Goal: Task Accomplishment & Management: Manage account settings

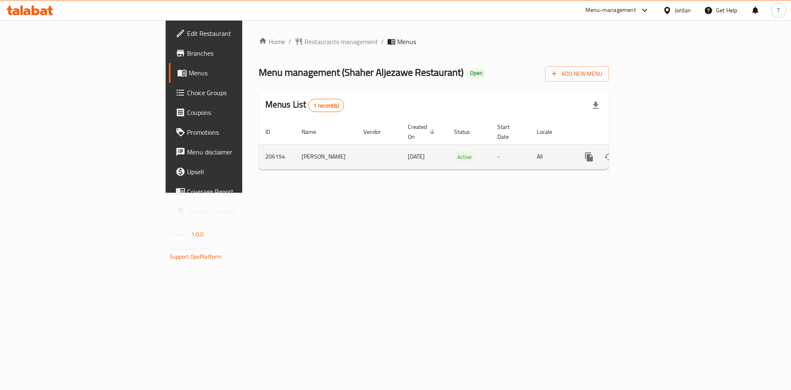
click at [653, 152] on icon "enhanced table" at bounding box center [648, 157] width 10 height 10
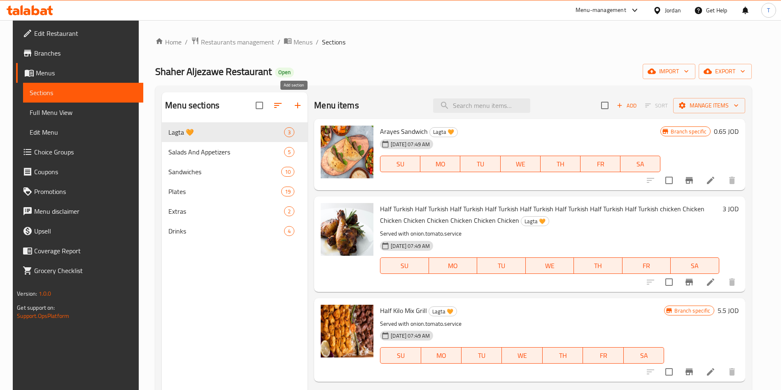
click at [293, 101] on icon "button" at bounding box center [298, 106] width 10 height 10
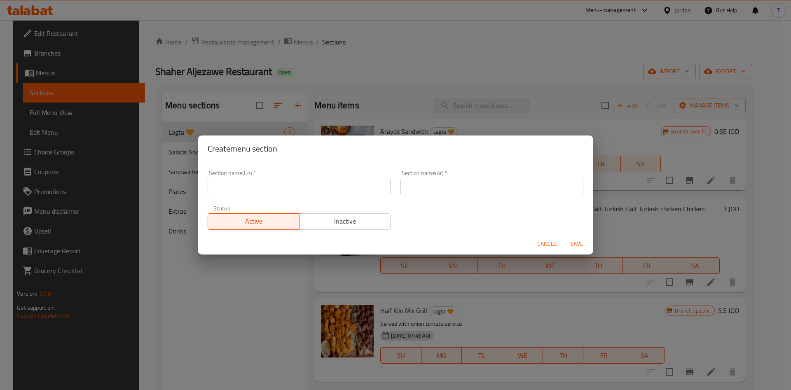
click at [302, 190] on input "text" at bounding box center [299, 187] width 183 height 16
type input "1 JD Offer"
click at [414, 184] on input "text" at bounding box center [491, 187] width 183 height 16
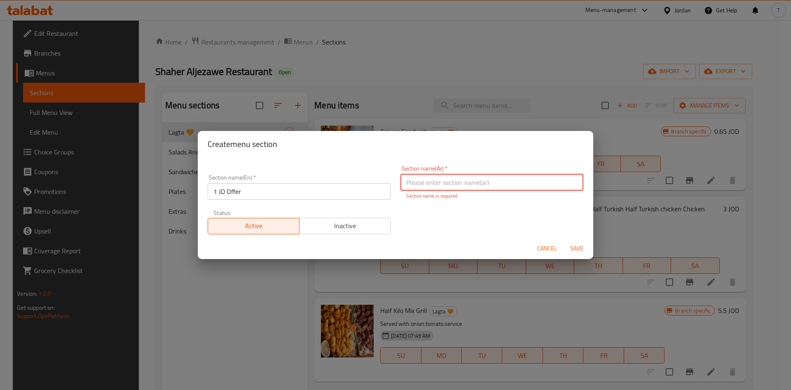
click at [461, 185] on input "text" at bounding box center [491, 182] width 183 height 16
type input "عرض الدينار"
click at [367, 225] on span "Inactive" at bounding box center [345, 226] width 85 height 12
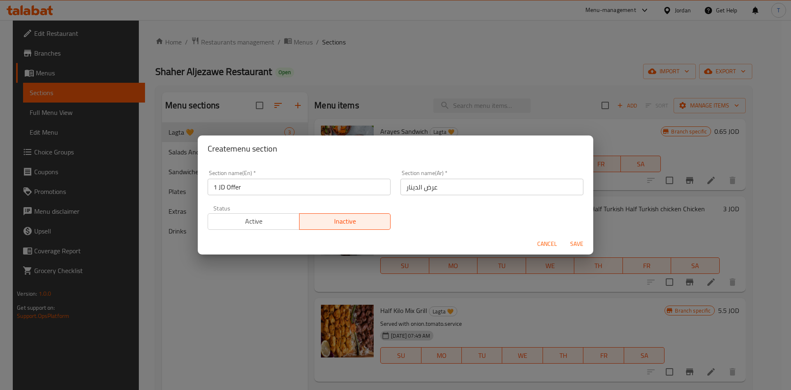
click at [576, 242] on span "Save" at bounding box center [577, 244] width 20 height 10
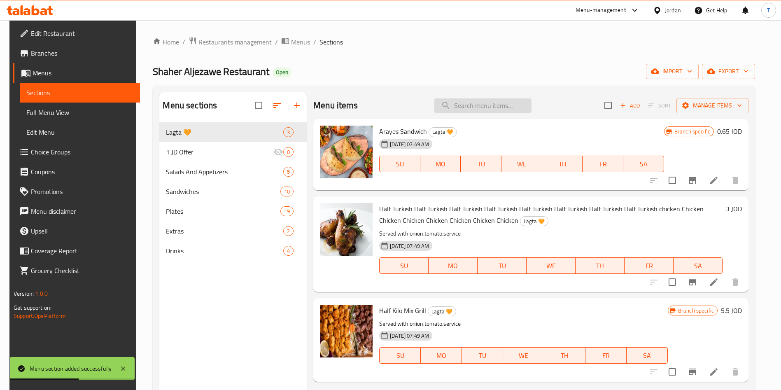
click at [507, 102] on input "search" at bounding box center [483, 105] width 97 height 14
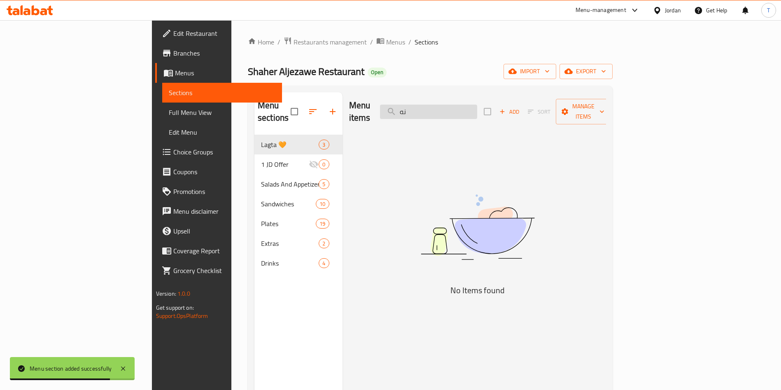
type input "ن"
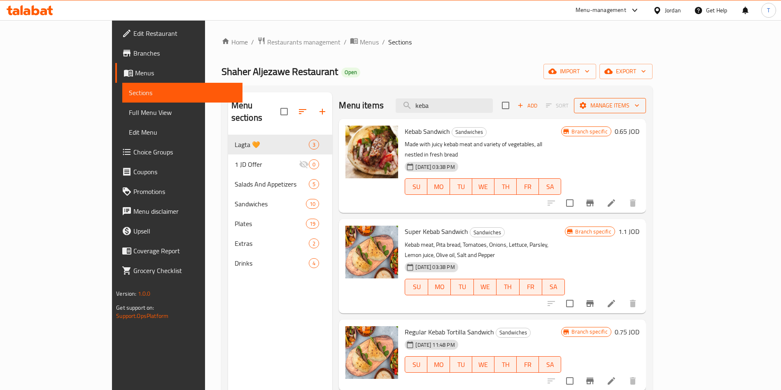
type input "keba"
click at [640, 108] on span "Manage items" at bounding box center [610, 106] width 59 height 10
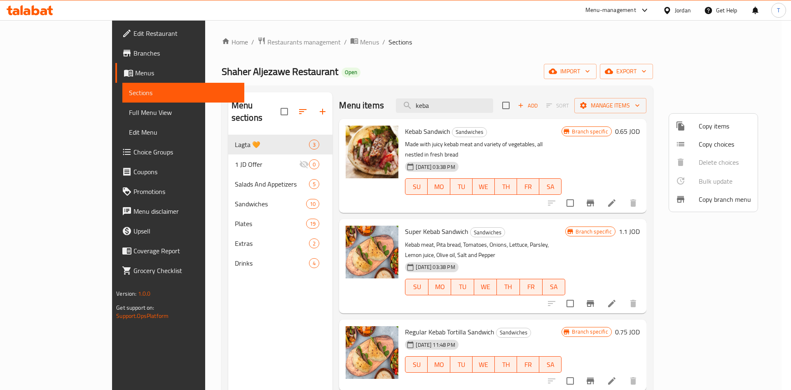
click at [712, 127] on span "Copy items" at bounding box center [725, 126] width 52 height 10
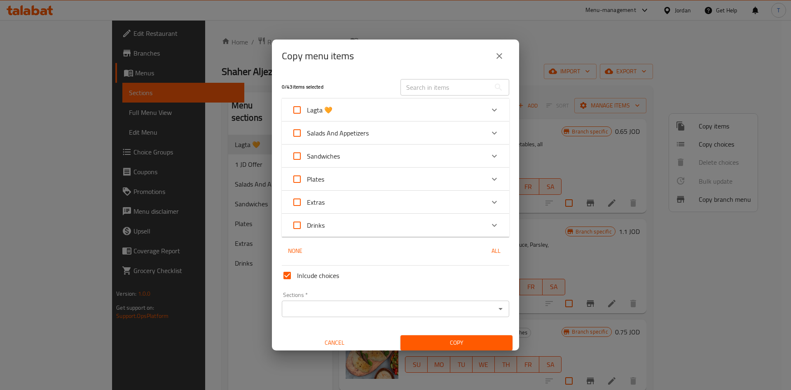
click at [446, 85] on input "text" at bounding box center [445, 87] width 90 height 16
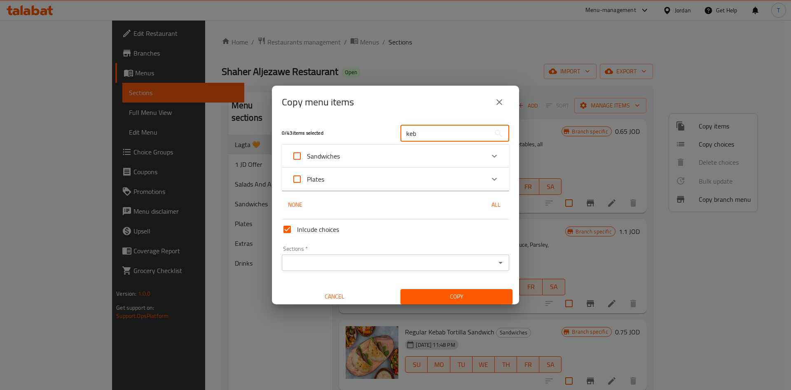
type input "keb"
click at [412, 157] on div "Sandwiches" at bounding box center [388, 156] width 193 height 20
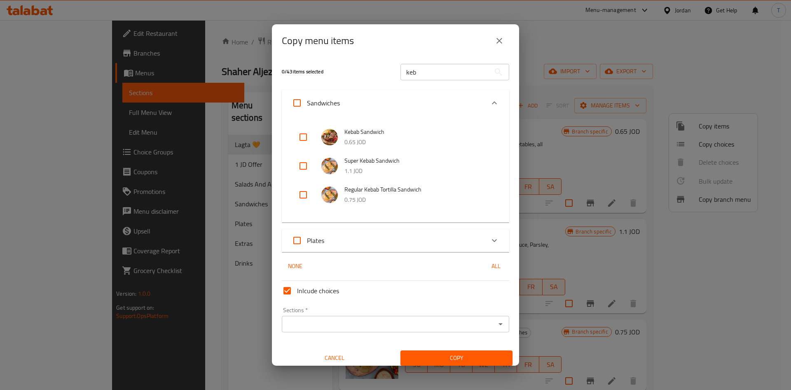
click at [307, 164] on input "checkbox" at bounding box center [303, 166] width 20 height 20
checkbox input "true"
drag, startPoint x: 408, startPoint y: 71, endPoint x: 385, endPoint y: 71, distance: 23.1
click at [385, 71] on div "1 / 43 items selected keb ​" at bounding box center [395, 72] width 237 height 33
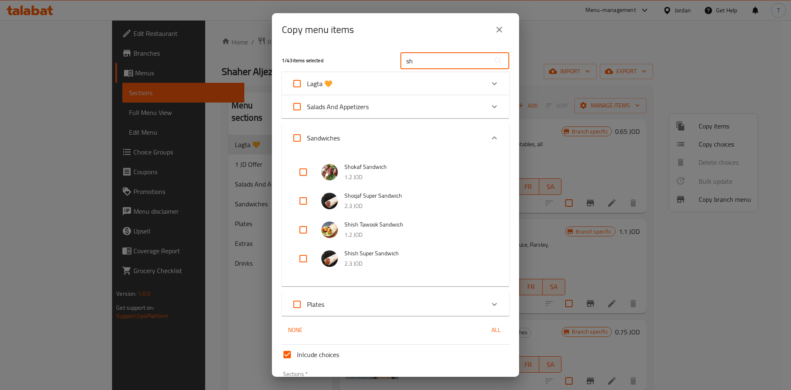
type input "sh"
click at [304, 229] on input "checkbox" at bounding box center [303, 230] width 20 height 20
checkbox input "true"
drag, startPoint x: 428, startPoint y: 62, endPoint x: 384, endPoint y: 58, distance: 44.2
click at [384, 58] on div "2 / 43 items selected sh ​" at bounding box center [395, 60] width 237 height 33
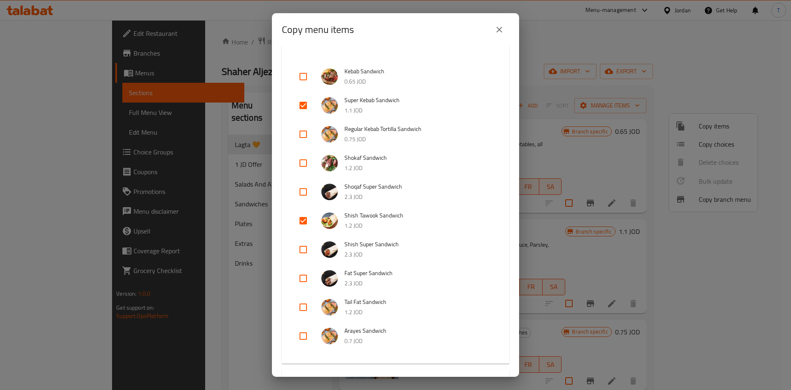
scroll to position [124, 0]
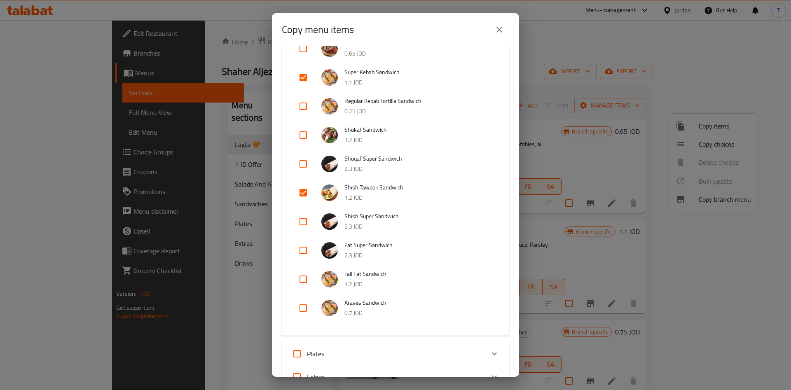
click at [304, 133] on input "checkbox" at bounding box center [303, 135] width 20 height 20
checkbox input "true"
click at [306, 272] on input "checkbox" at bounding box center [303, 279] width 20 height 20
checkbox input "true"
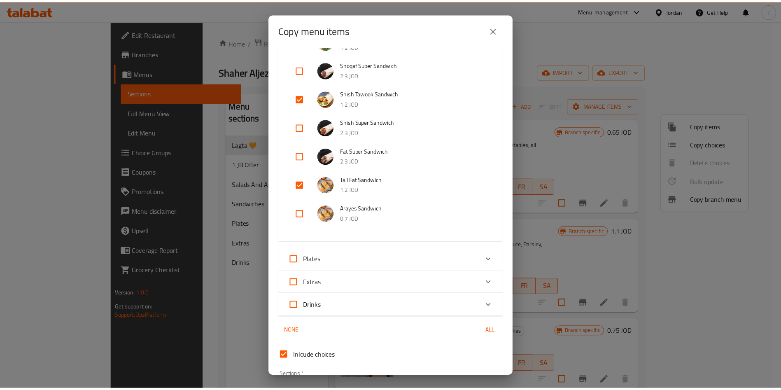
scroll to position [277, 0]
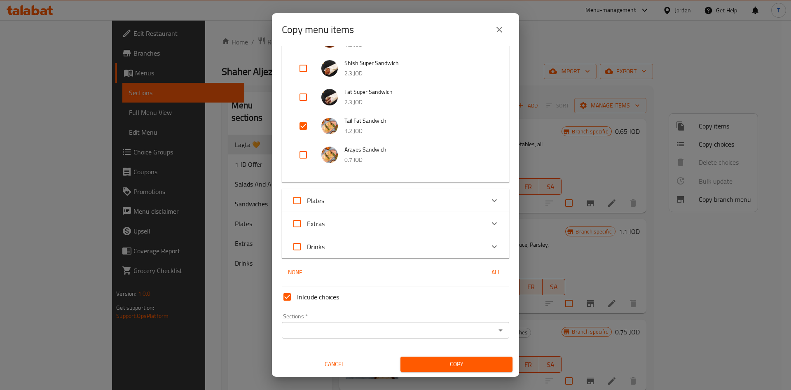
click at [441, 329] on input "Sections   *" at bounding box center [388, 331] width 209 height 12
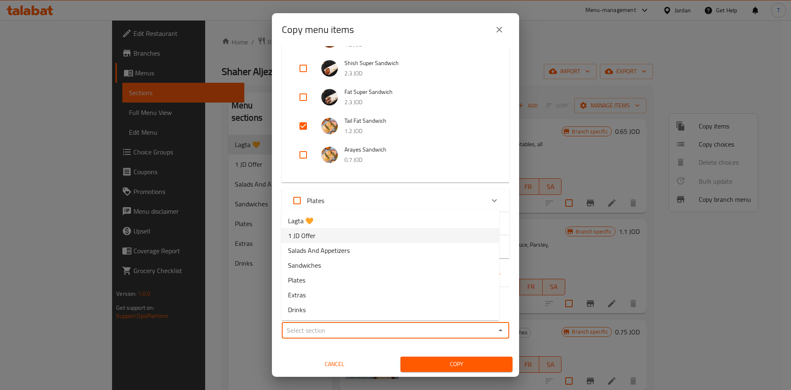
click at [363, 235] on li "1 JD Offer" at bounding box center [390, 235] width 218 height 15
type input "1 JD Offer"
click at [475, 366] on span "Copy" at bounding box center [456, 364] width 99 height 10
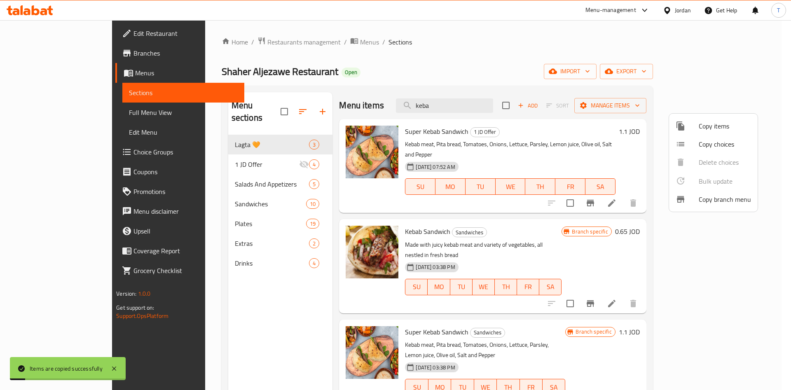
click at [227, 147] on div at bounding box center [395, 195] width 791 height 390
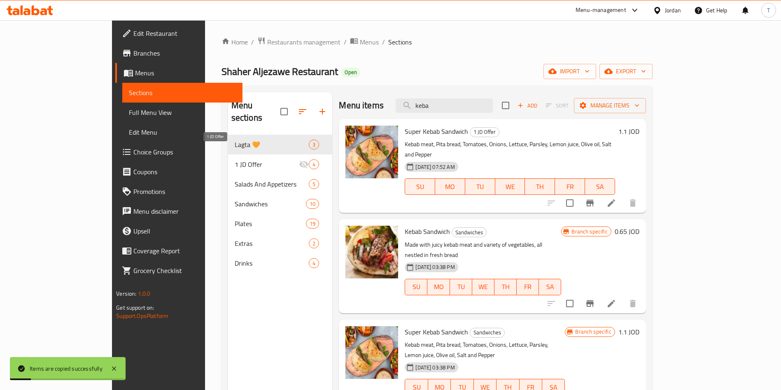
click at [235, 159] on span "1 JD Offer" at bounding box center [267, 164] width 65 height 10
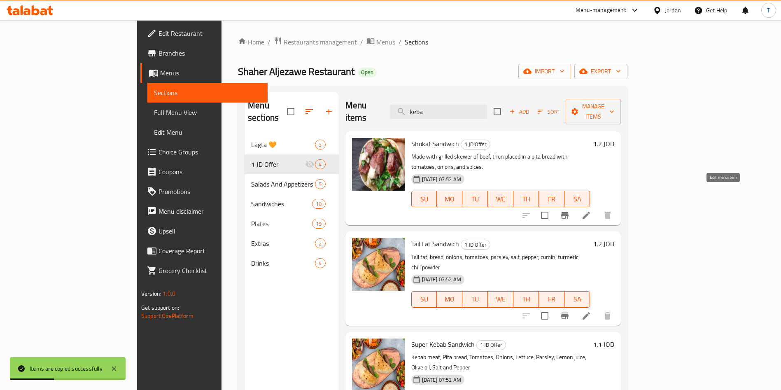
click at [592, 210] on icon at bounding box center [587, 215] width 10 height 10
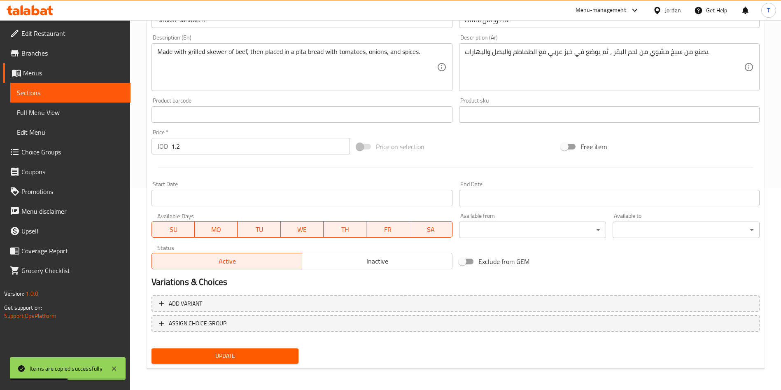
scroll to position [204, 0]
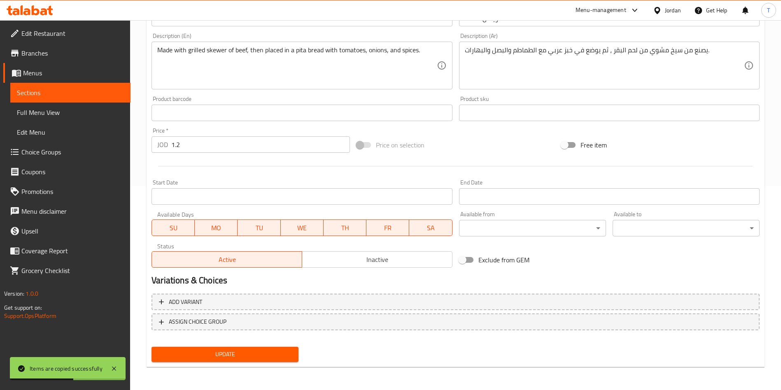
drag, startPoint x: 213, startPoint y: 162, endPoint x: 206, endPoint y: 146, distance: 17.7
click at [209, 153] on div "Change Image Size: 1200 x 800 px / Image formats: jpg, png / 5MB Max. Item name…" at bounding box center [455, 87] width 615 height 367
drag, startPoint x: 91, startPoint y: 144, endPoint x: 79, endPoint y: 144, distance: 11.5
click at [80, 144] on div "Edit Restaurant Branches Menus Sections Full Menu View Edit Menu Choice Groups …" at bounding box center [390, 103] width 781 height 574
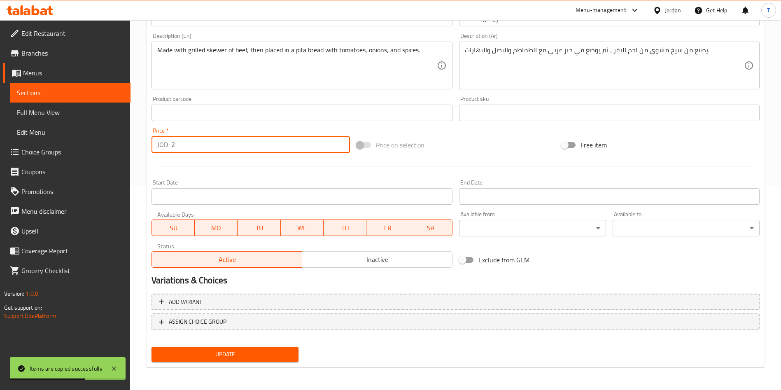
type input "2"
click at [267, 349] on span "Update" at bounding box center [225, 354] width 134 height 10
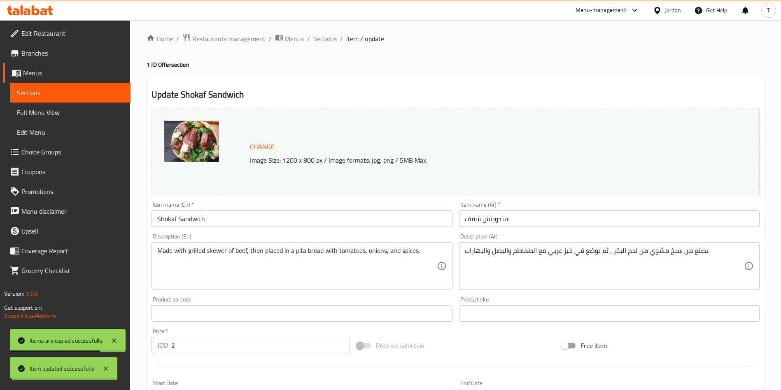
scroll to position [0, 0]
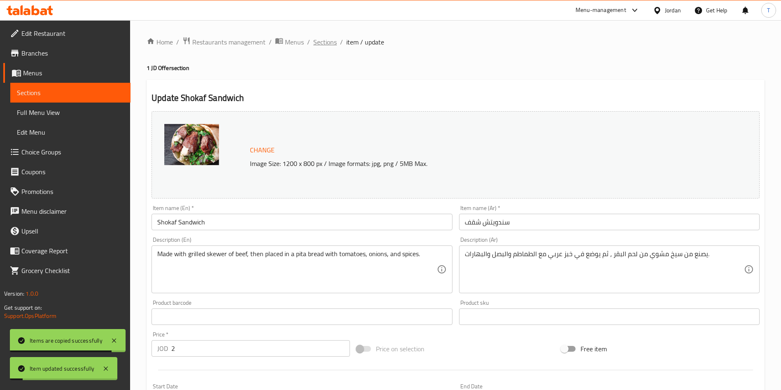
click at [334, 40] on span "Sections" at bounding box center [324, 42] width 23 height 10
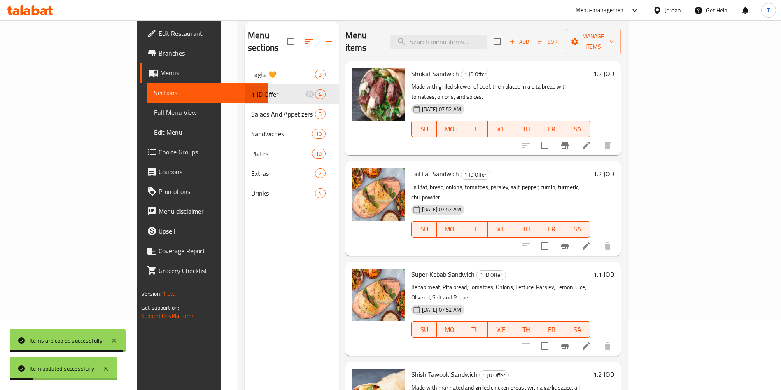
scroll to position [54, 0]
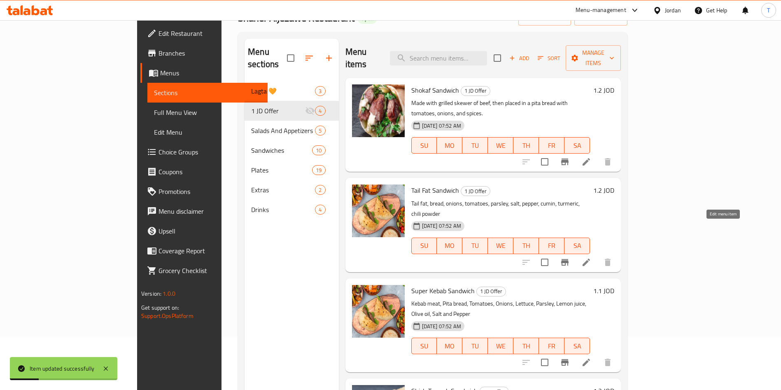
click at [592, 257] on icon at bounding box center [587, 262] width 10 height 10
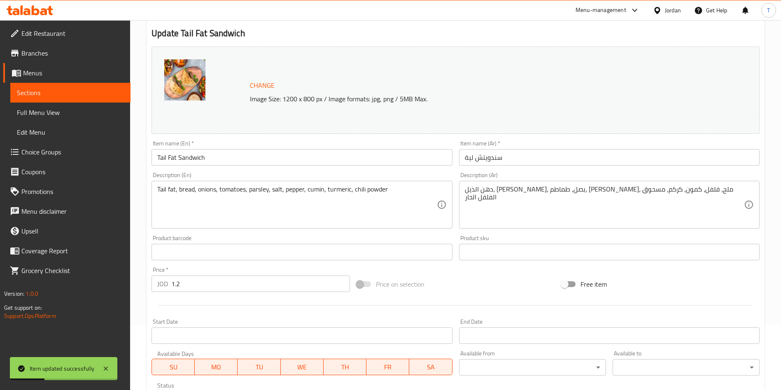
scroll to position [185, 0]
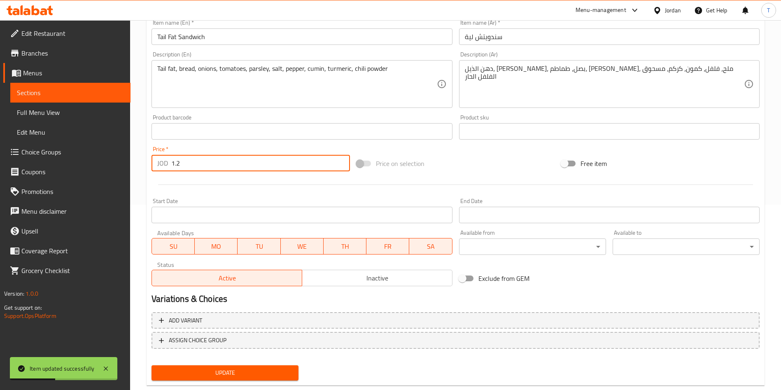
drag, startPoint x: 188, startPoint y: 164, endPoint x: 143, endPoint y: 167, distance: 45.0
click at [143, 167] on div "Home / Restaurants management / Menus / Sections / item / update 1 JD Offer sec…" at bounding box center [455, 122] width 651 height 574
type input "2"
click at [275, 380] on button "Update" at bounding box center [225, 372] width 147 height 15
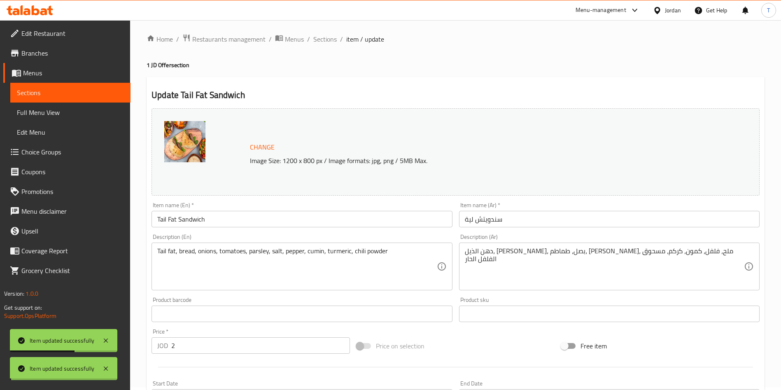
scroll to position [0, 0]
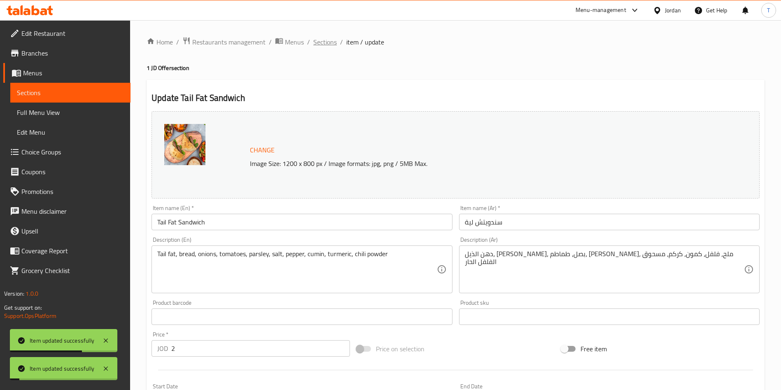
click at [326, 40] on span "Sections" at bounding box center [324, 42] width 23 height 10
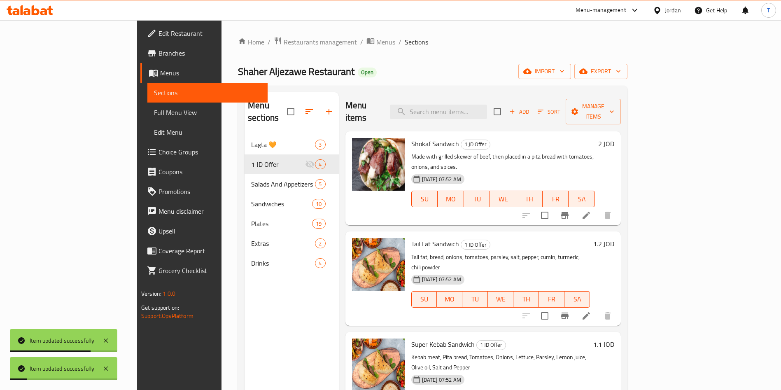
scroll to position [62, 0]
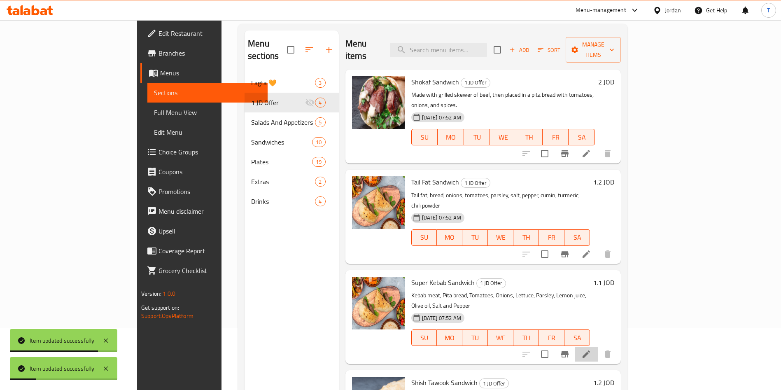
click at [598, 347] on li at bounding box center [586, 354] width 23 height 15
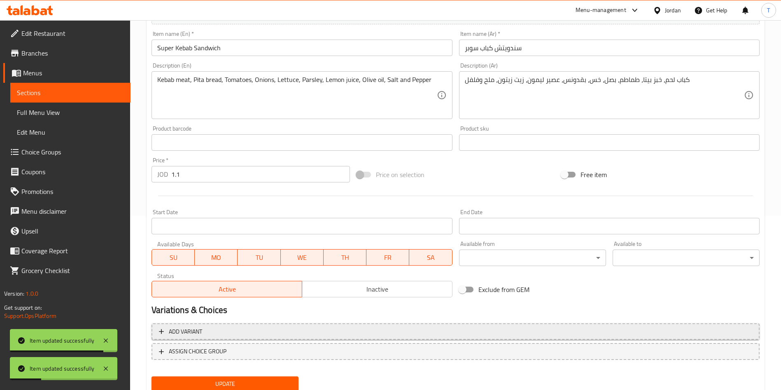
scroll to position [204, 0]
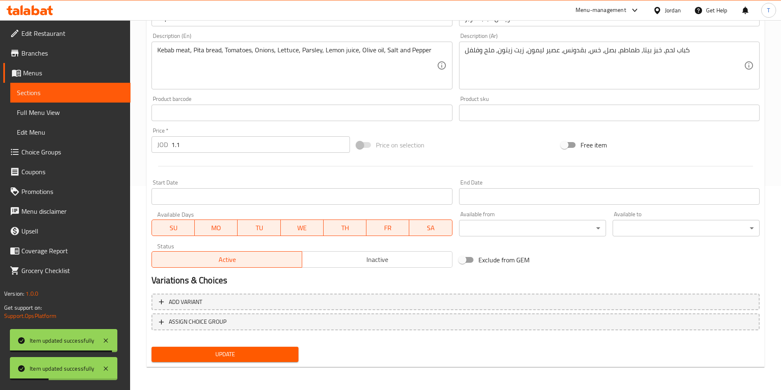
drag, startPoint x: 177, startPoint y: 148, endPoint x: 89, endPoint y: 151, distance: 87.8
click at [89, 151] on div "Edit Restaurant Branches Menus Sections Full Menu View Edit Menu Choice Groups …" at bounding box center [390, 103] width 781 height 574
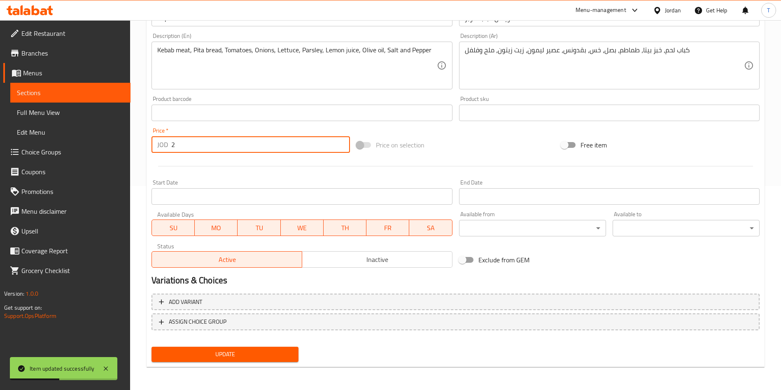
type input "2"
drag, startPoint x: 249, startPoint y: 346, endPoint x: 259, endPoint y: 345, distance: 10.4
click at [248, 347] on button "Update" at bounding box center [225, 354] width 147 height 15
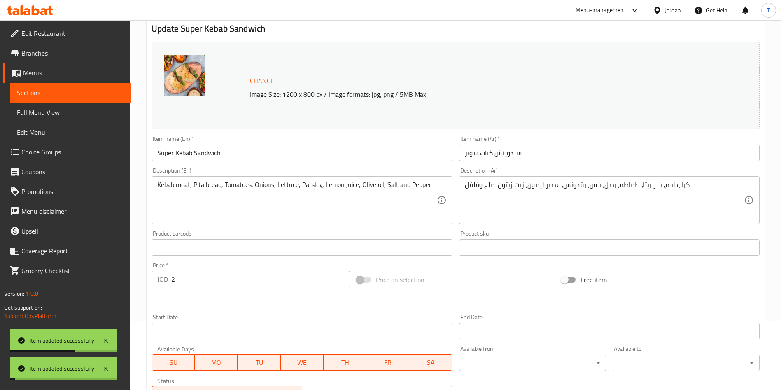
scroll to position [0, 0]
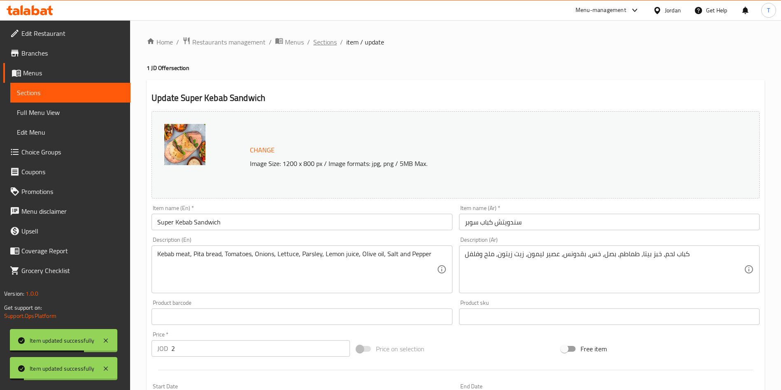
click at [328, 47] on span "Sections" at bounding box center [324, 42] width 23 height 10
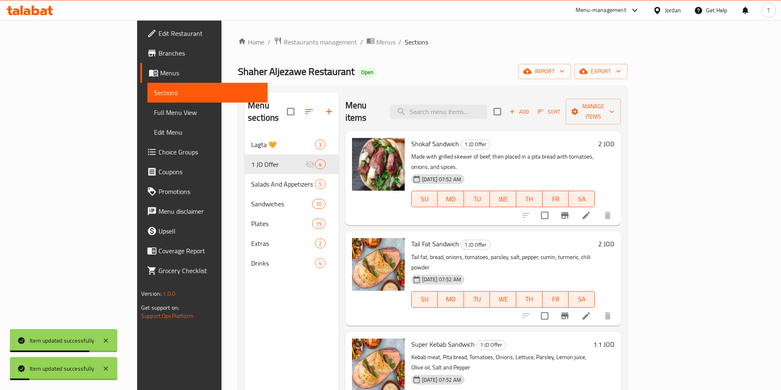
scroll to position [115, 0]
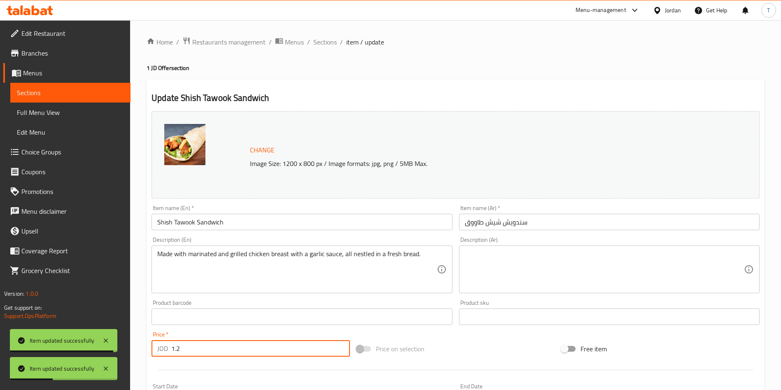
drag, startPoint x: 210, startPoint y: 354, endPoint x: 227, endPoint y: 337, distance: 23.6
click at [147, 341] on div "Update Shish Tawook Sandwich Change Image Size: 1200 x 800 px / Image formats: …" at bounding box center [456, 325] width 618 height 491
type input "2"
click at [245, 326] on div "Product barcode Product barcode" at bounding box center [301, 313] width 307 height 32
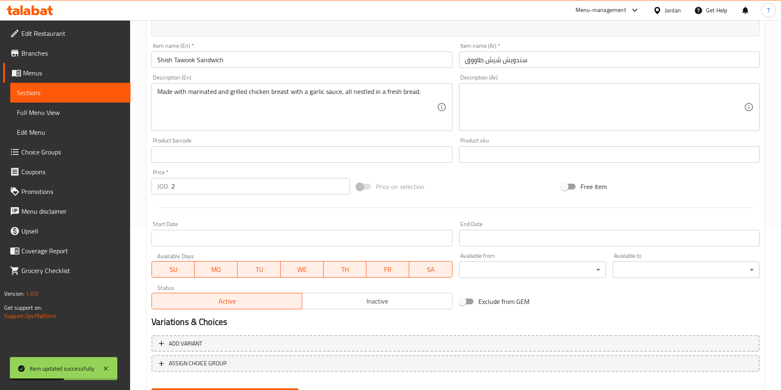
scroll to position [204, 0]
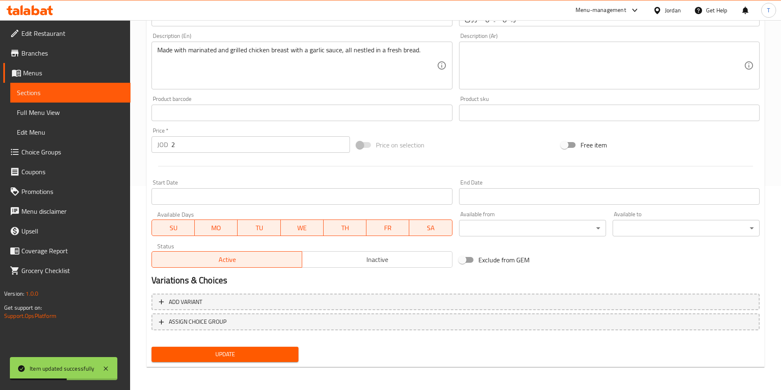
click at [253, 356] on span "Update" at bounding box center [225, 354] width 134 height 10
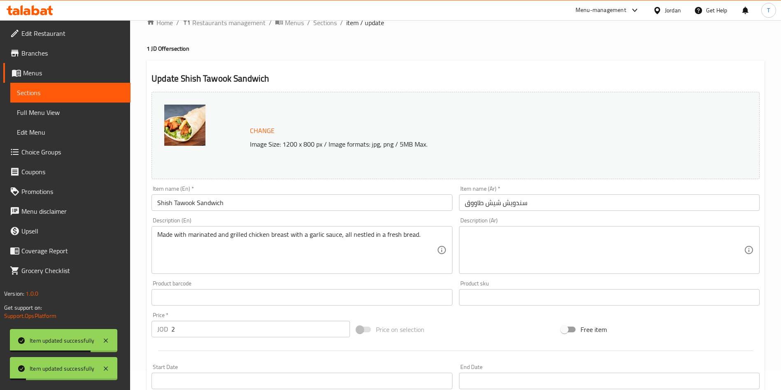
scroll to position [0, 0]
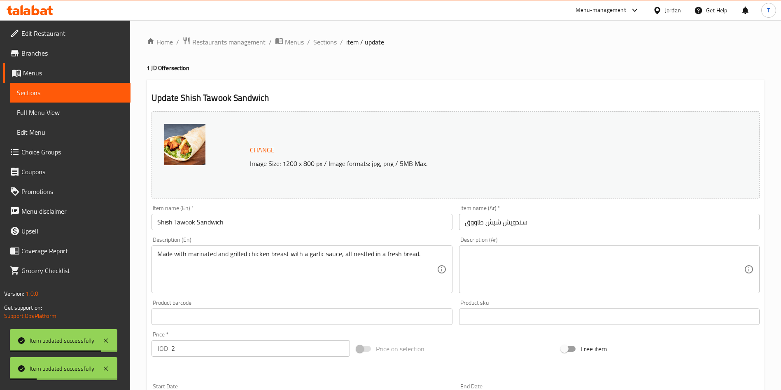
click at [330, 39] on span "Sections" at bounding box center [324, 42] width 23 height 10
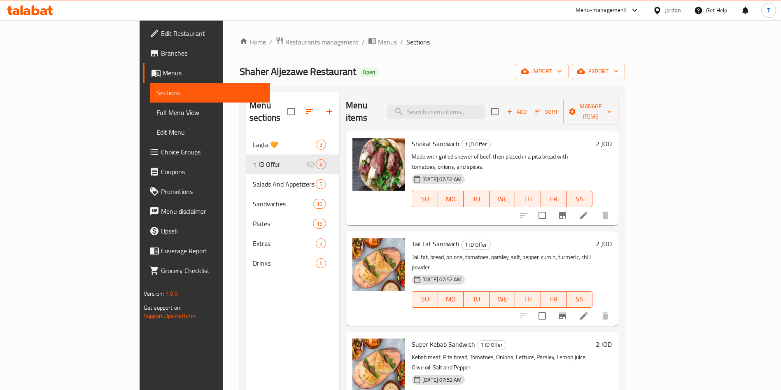
click at [596, 208] on li at bounding box center [584, 215] width 23 height 15
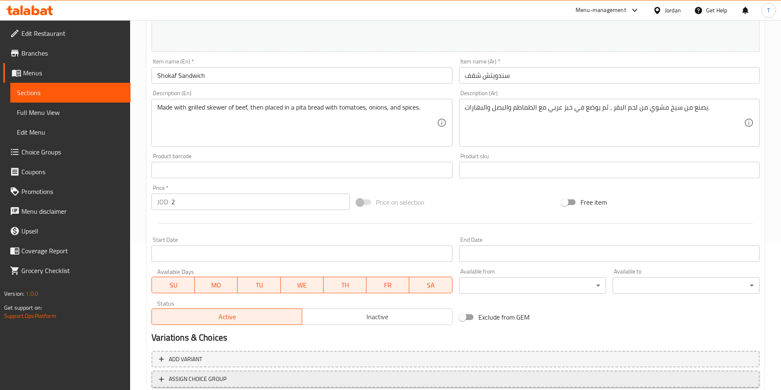
scroll to position [204, 0]
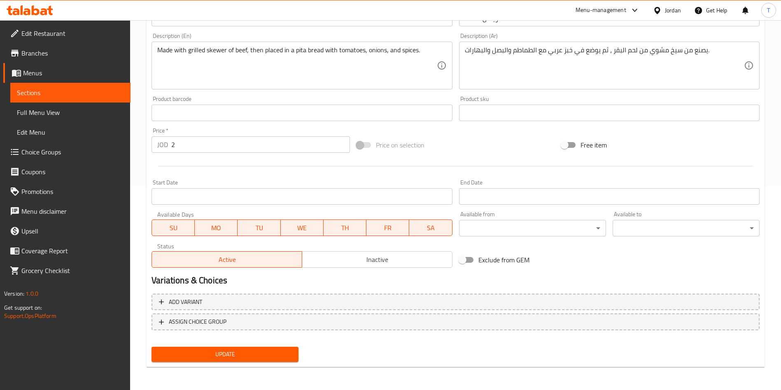
click at [227, 233] on span "MO" at bounding box center [216, 228] width 36 height 12
click at [254, 231] on span "TU" at bounding box center [259, 228] width 36 height 12
click at [296, 228] on span "WE" at bounding box center [302, 228] width 36 height 12
click at [344, 223] on span "TH" at bounding box center [345, 228] width 36 height 12
click at [401, 221] on button "FR" at bounding box center [387, 228] width 43 height 16
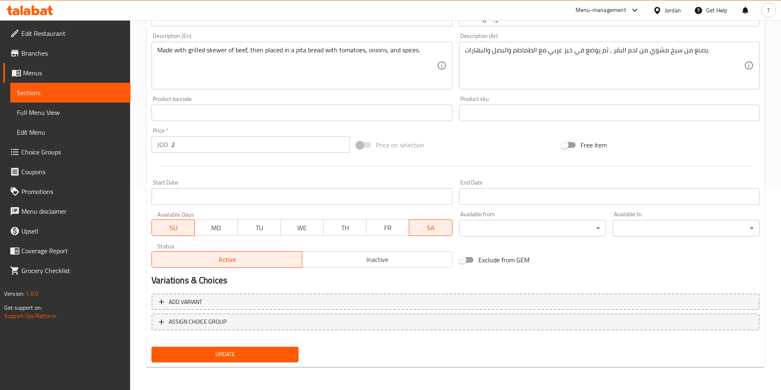
click at [438, 218] on div "SU MO TU WE TH FR SA" at bounding box center [302, 223] width 301 height 25
click at [441, 224] on span "SA" at bounding box center [431, 228] width 36 height 12
click at [241, 348] on button "Update" at bounding box center [225, 354] width 147 height 15
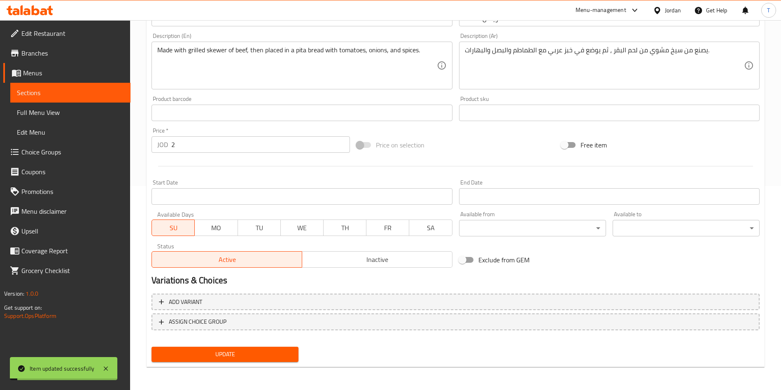
scroll to position [0, 0]
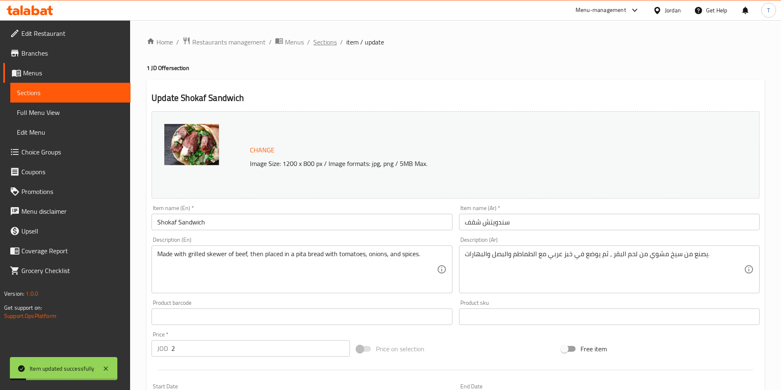
click at [332, 42] on span "Sections" at bounding box center [324, 42] width 23 height 10
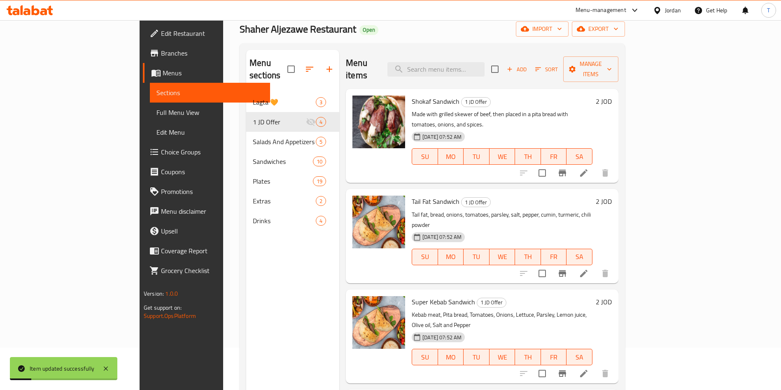
scroll to position [62, 0]
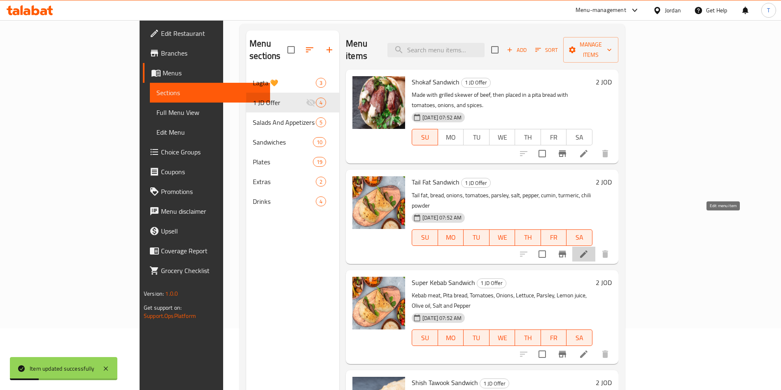
click at [589, 249] on icon at bounding box center [584, 254] width 10 height 10
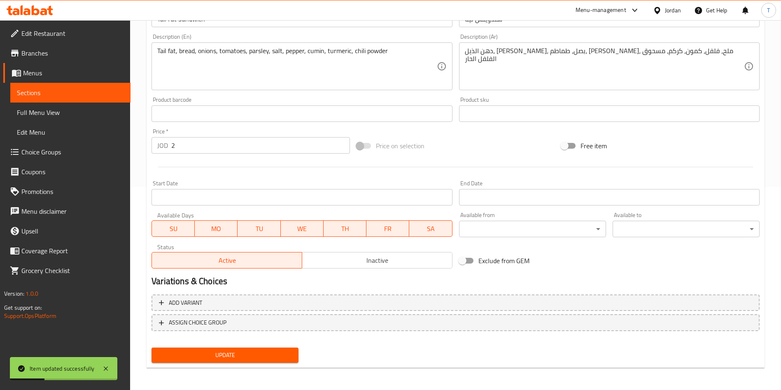
scroll to position [204, 0]
click at [421, 228] on span "SA" at bounding box center [431, 228] width 36 height 12
click at [377, 229] on span "FR" at bounding box center [388, 228] width 36 height 12
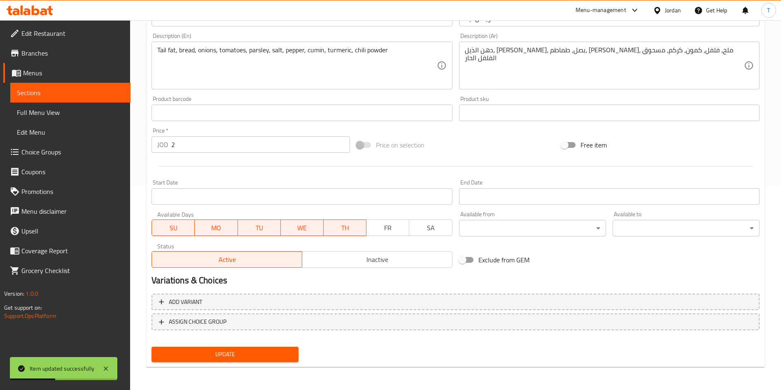
click at [332, 225] on span "TH" at bounding box center [345, 228] width 36 height 12
click at [295, 228] on span "WE" at bounding box center [302, 228] width 36 height 12
drag, startPoint x: 247, startPoint y: 225, endPoint x: 237, endPoint y: 224, distance: 9.5
click at [246, 224] on span "TU" at bounding box center [259, 228] width 36 height 12
click at [220, 223] on span "MO" at bounding box center [216, 228] width 36 height 12
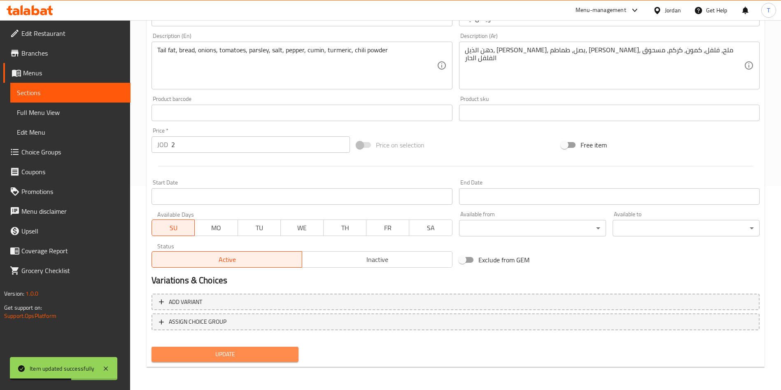
drag, startPoint x: 272, startPoint y: 357, endPoint x: 367, endPoint y: 295, distance: 113.6
click at [272, 357] on span "Update" at bounding box center [225, 354] width 134 height 10
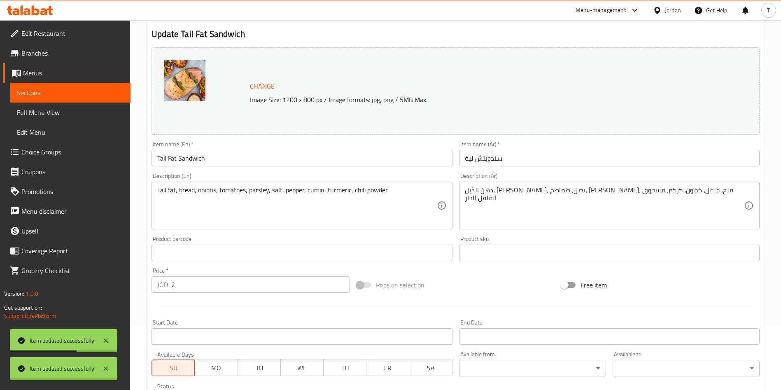
scroll to position [0, 0]
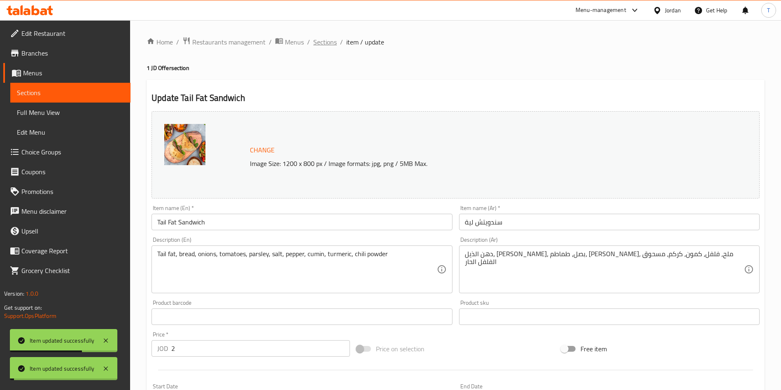
click at [328, 41] on span "Sections" at bounding box center [324, 42] width 23 height 10
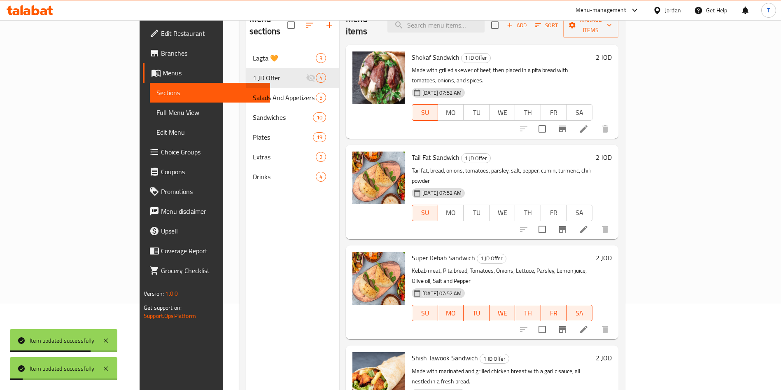
scroll to position [115, 0]
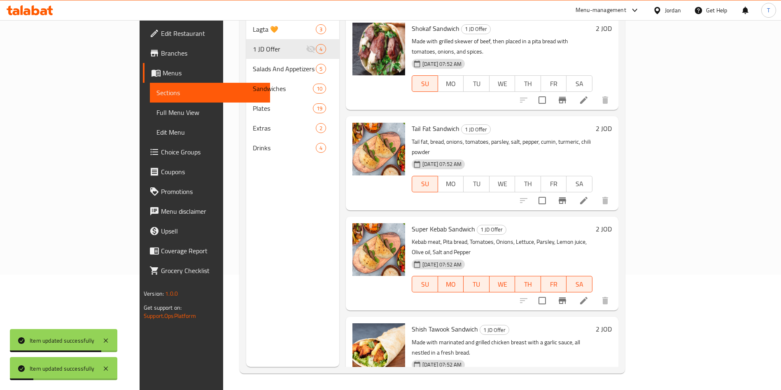
click at [596, 293] on li at bounding box center [584, 300] width 23 height 15
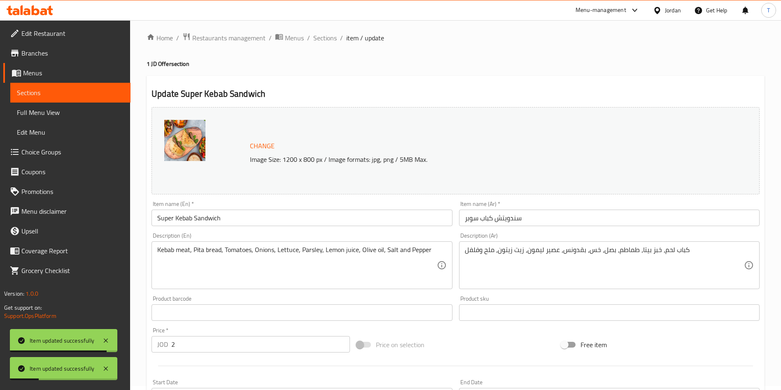
scroll to position [204, 0]
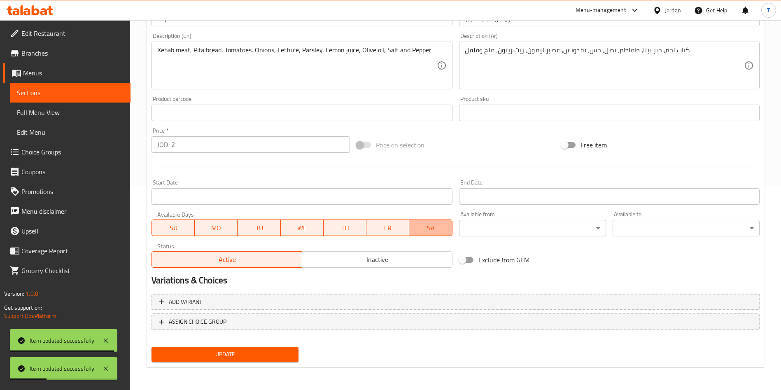
drag, startPoint x: 421, startPoint y: 226, endPoint x: 398, endPoint y: 227, distance: 22.7
click at [421, 226] on span "SA" at bounding box center [431, 228] width 36 height 12
drag, startPoint x: 391, startPoint y: 227, endPoint x: 364, endPoint y: 227, distance: 27.2
click at [389, 227] on span "FR" at bounding box center [388, 228] width 36 height 12
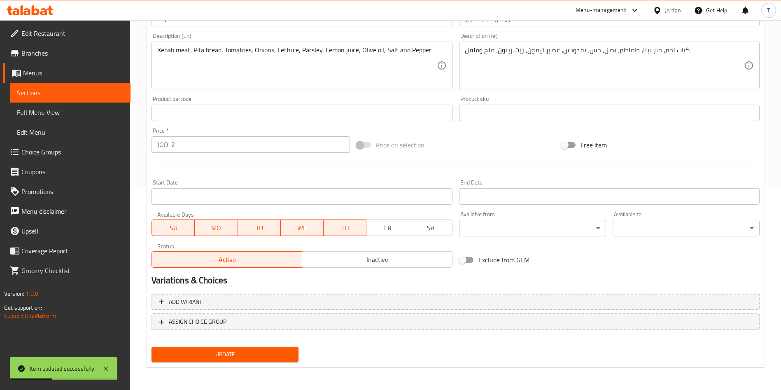
click at [346, 224] on span "TH" at bounding box center [345, 228] width 36 height 12
click at [286, 226] on span "WE" at bounding box center [302, 228] width 36 height 12
drag, startPoint x: 249, startPoint y: 229, endPoint x: 209, endPoint y: 231, distance: 39.6
click at [248, 229] on span "TU" at bounding box center [259, 228] width 36 height 12
click at [209, 231] on span "MO" at bounding box center [216, 228] width 36 height 12
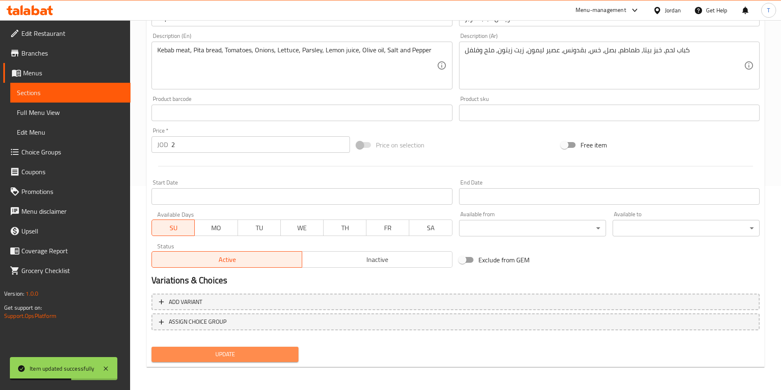
click at [254, 353] on span "Update" at bounding box center [225, 354] width 134 height 10
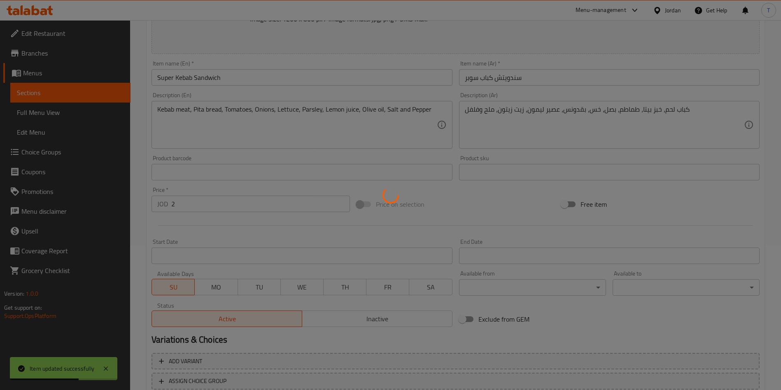
scroll to position [0, 0]
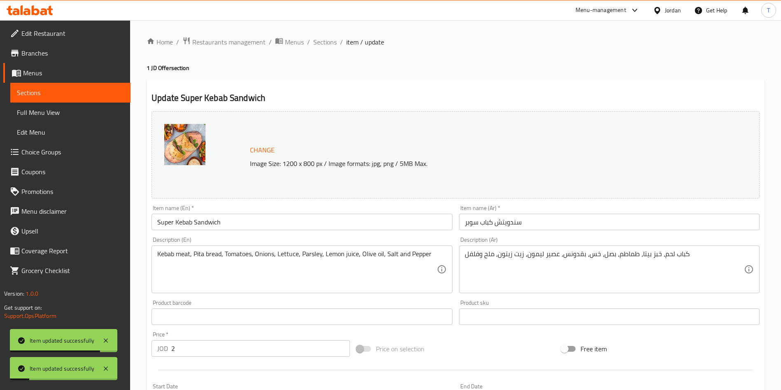
drag, startPoint x: 326, startPoint y: 43, endPoint x: 380, endPoint y: 82, distance: 66.1
click at [326, 42] on span "Sections" at bounding box center [324, 42] width 23 height 10
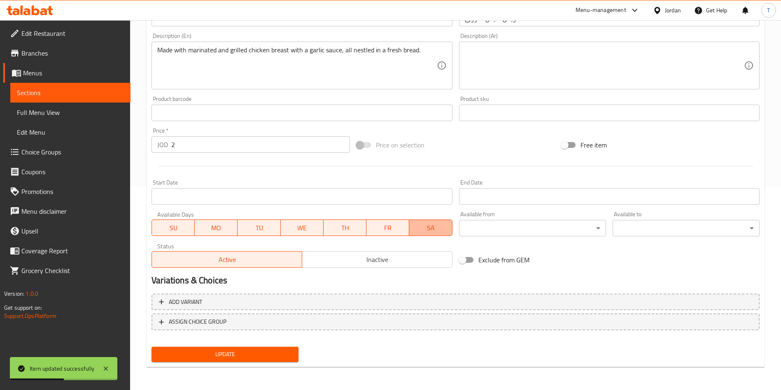
click at [428, 225] on span "SA" at bounding box center [431, 228] width 36 height 12
drag, startPoint x: 383, startPoint y: 227, endPoint x: 337, endPoint y: 229, distance: 47.0
click at [379, 228] on span "FR" at bounding box center [388, 228] width 36 height 12
drag, startPoint x: 337, startPoint y: 229, endPoint x: 279, endPoint y: 227, distance: 57.3
click at [335, 229] on span "TH" at bounding box center [345, 228] width 36 height 12
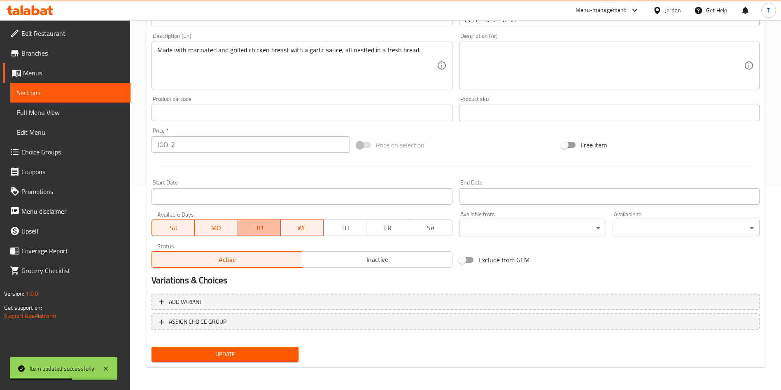
click at [279, 227] on button "TU" at bounding box center [259, 228] width 43 height 16
click at [244, 226] on span "TU" at bounding box center [259, 228] width 36 height 12
drag, startPoint x: 280, startPoint y: 226, endPoint x: 288, endPoint y: 227, distance: 7.5
click at [281, 226] on div "SU MO TU WE TH FR SA" at bounding box center [302, 223] width 301 height 25
click at [311, 229] on span "WE" at bounding box center [302, 228] width 36 height 12
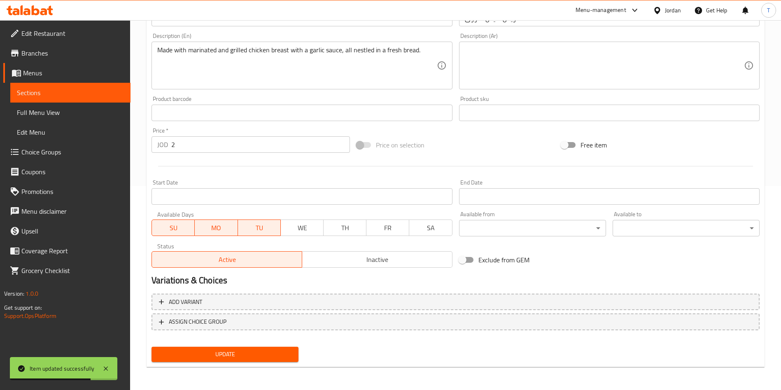
drag, startPoint x: 258, startPoint y: 229, endPoint x: 220, endPoint y: 231, distance: 38.3
click at [257, 231] on span "TU" at bounding box center [259, 228] width 36 height 12
drag, startPoint x: 218, startPoint y: 231, endPoint x: 230, endPoint y: 244, distance: 17.5
click at [218, 231] on span "MO" at bounding box center [216, 228] width 36 height 12
click at [233, 354] on span "Update" at bounding box center [225, 354] width 134 height 10
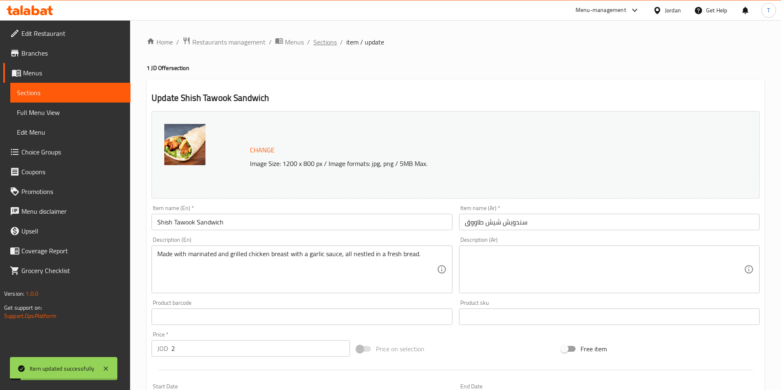
click at [320, 40] on span "Sections" at bounding box center [324, 42] width 23 height 10
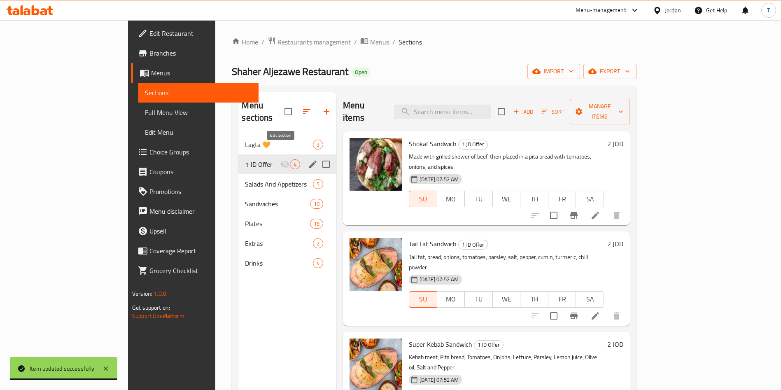
click at [308, 159] on icon "edit" at bounding box center [313, 164] width 10 height 10
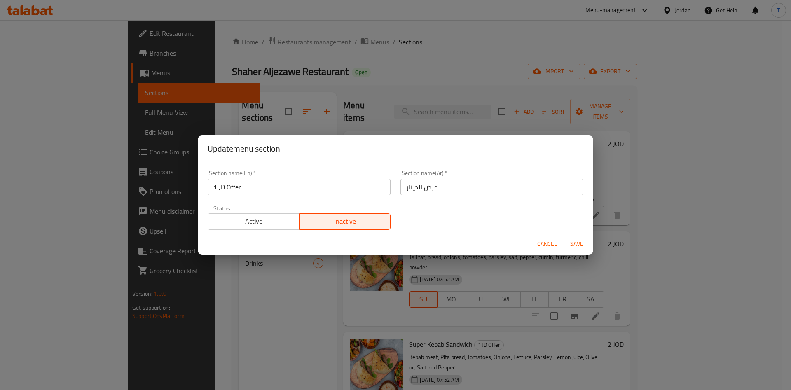
drag, startPoint x: 260, startPoint y: 224, endPoint x: 301, endPoint y: 225, distance: 41.2
click at [260, 224] on span "Active" at bounding box center [253, 221] width 85 height 12
click at [578, 246] on span "Save" at bounding box center [577, 244] width 20 height 10
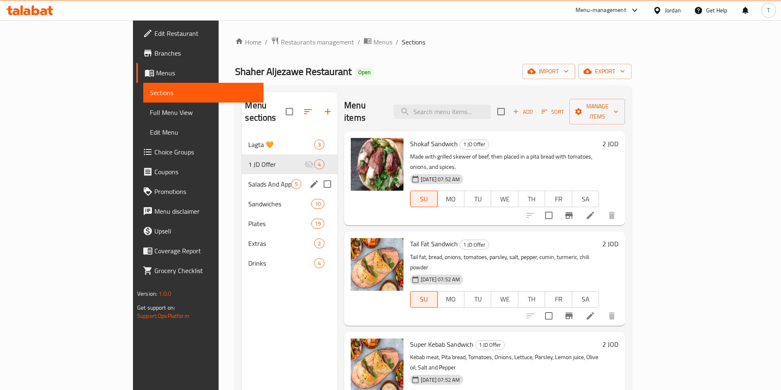
click at [242, 178] on div "Salads And Appetizers 5" at bounding box center [290, 184] width 96 height 20
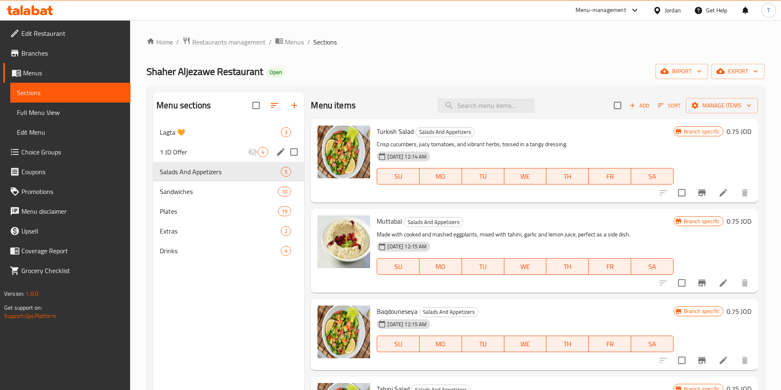
click at [233, 158] on div "1 JD Offer 4" at bounding box center [228, 152] width 151 height 20
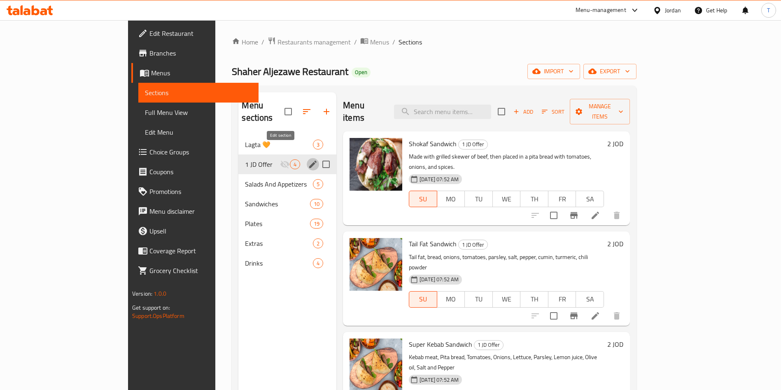
click at [308, 159] on icon "edit" at bounding box center [313, 164] width 10 height 10
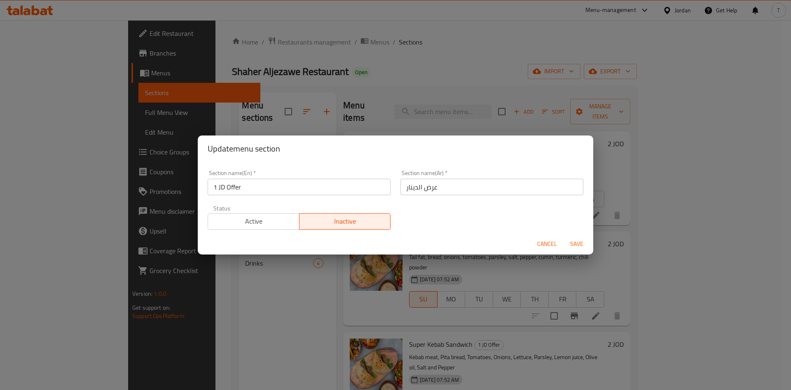
click at [285, 217] on span "Active" at bounding box center [253, 221] width 85 height 12
click at [578, 243] on span "Save" at bounding box center [577, 244] width 20 height 10
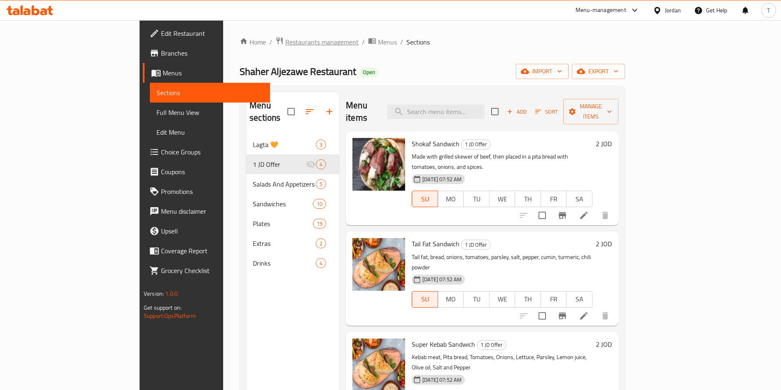
click at [285, 43] on span "Restaurants management" at bounding box center [321, 42] width 73 height 10
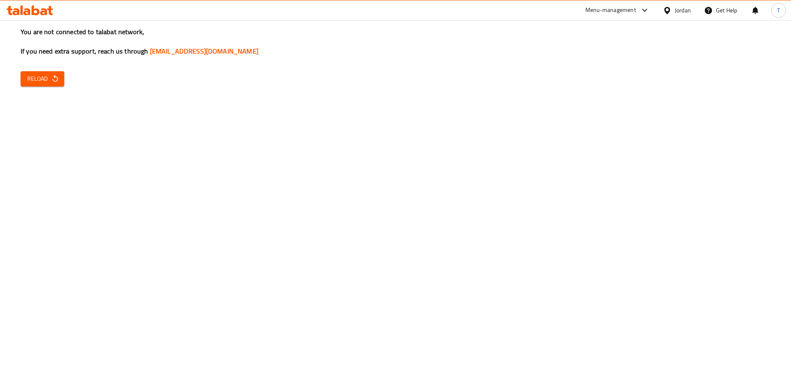
drag, startPoint x: 19, startPoint y: 80, endPoint x: 26, endPoint y: 80, distance: 6.6
click at [19, 79] on div "You are not connected to talabat network, If you need extra support, reach us t…" at bounding box center [395, 195] width 791 height 390
click at [46, 76] on span "Reload" at bounding box center [42, 79] width 30 height 10
click at [47, 84] on button "Reload" at bounding box center [43, 78] width 44 height 15
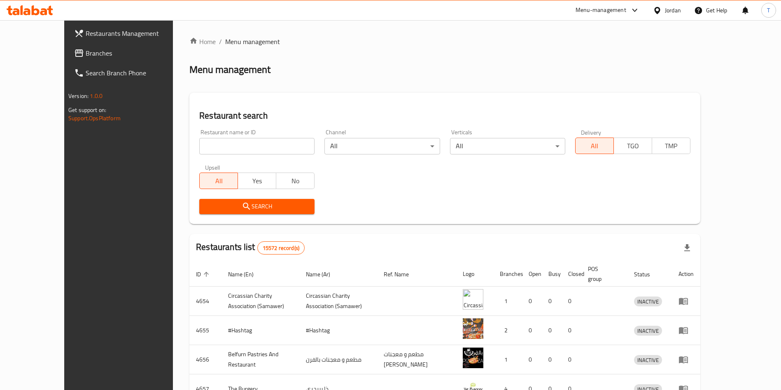
click at [250, 142] on input "search" at bounding box center [256, 146] width 115 height 16
click at [277, 208] on span "Search" at bounding box center [257, 206] width 102 height 10
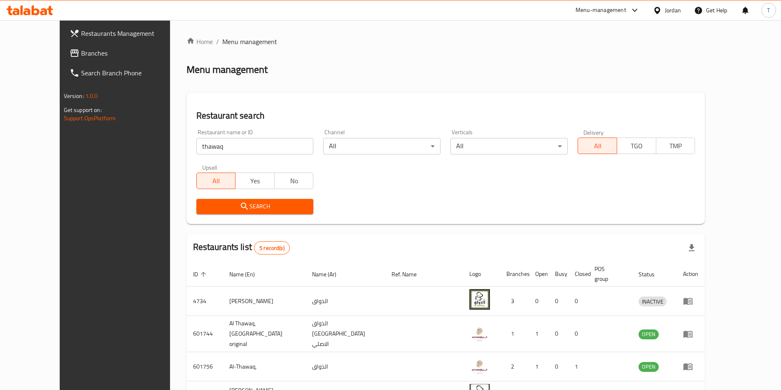
click at [225, 154] on input "thawaq" at bounding box center [254, 146] width 117 height 16
click button "Search" at bounding box center [254, 206] width 117 height 15
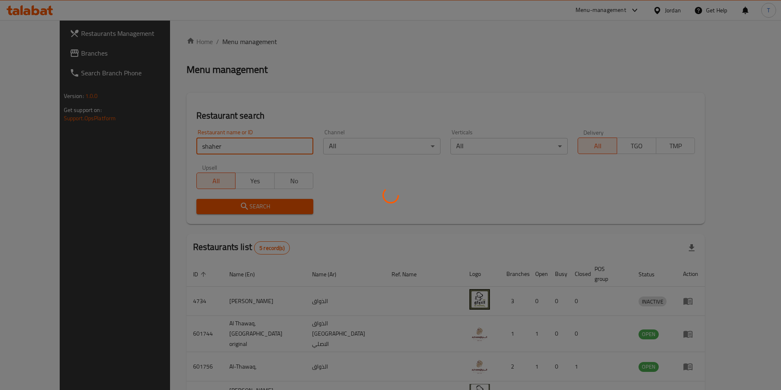
click button "Search" at bounding box center [254, 206] width 117 height 15
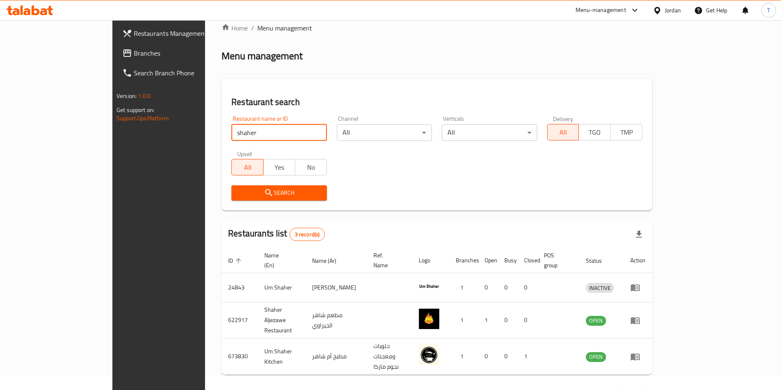
scroll to position [20, 0]
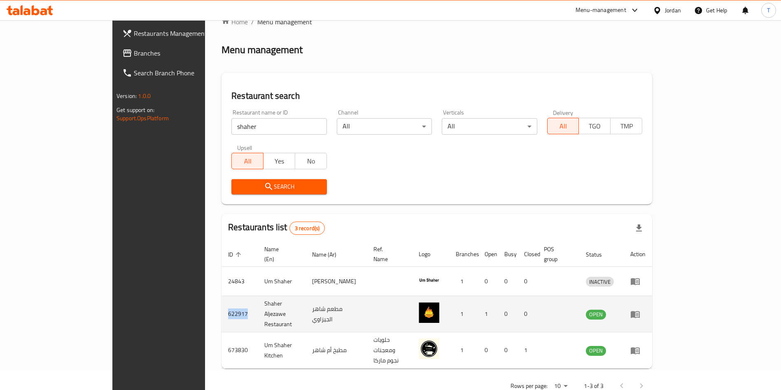
drag, startPoint x: 154, startPoint y: 300, endPoint x: 174, endPoint y: 303, distance: 20.5
click at [222, 300] on td "622917" at bounding box center [240, 314] width 36 height 36
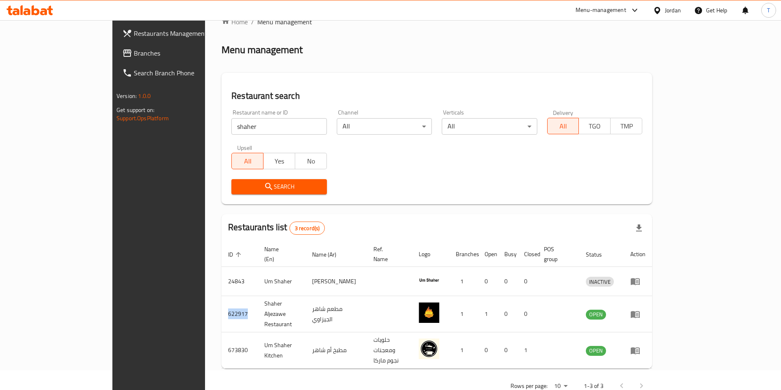
copy td "622917"
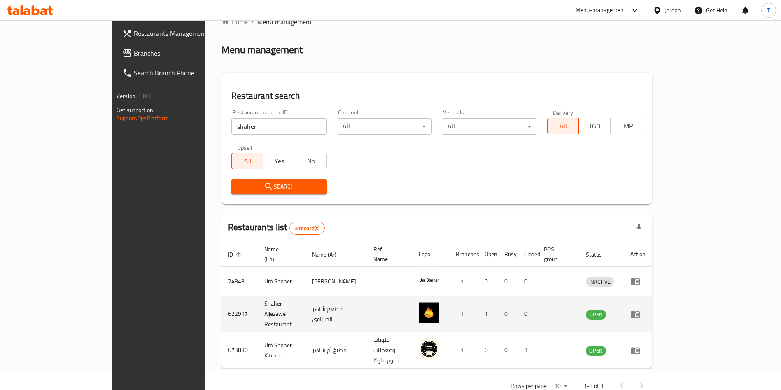
click at [258, 302] on td "Shaher Aljezawe Restaurant" at bounding box center [282, 314] width 48 height 36
copy td "Shaher Aljezawe Restaurant"
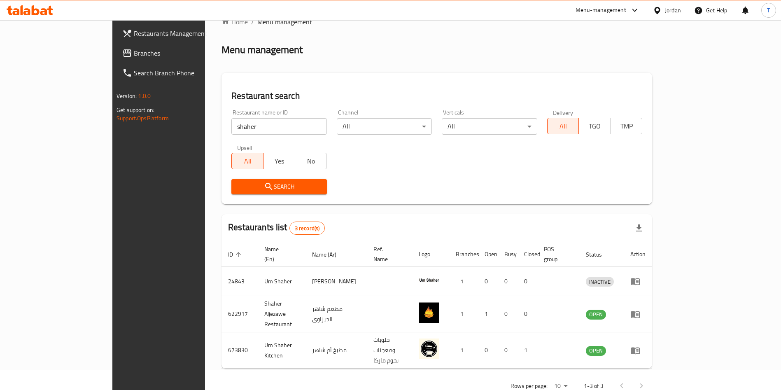
drag, startPoint x: 169, startPoint y: 124, endPoint x: 59, endPoint y: 111, distance: 111.2
click at [112, 115] on div "Restaurants Management Branches Search Branch Phone Version: 1.0.0 Get support …" at bounding box center [390, 206] width 556 height 413
click button "Search" at bounding box center [278, 186] width 95 height 15
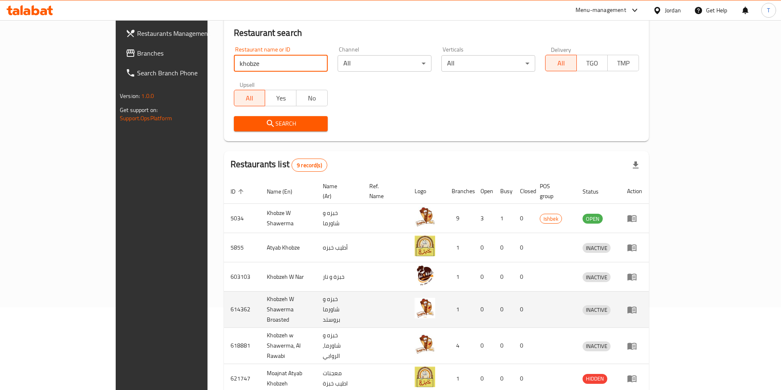
scroll to position [143, 0]
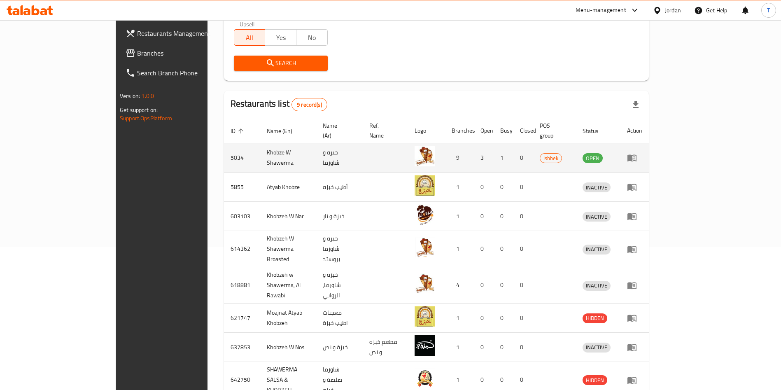
click at [224, 147] on td "5034" at bounding box center [242, 157] width 36 height 29
copy td "5034"
click at [260, 154] on td "Khobze W Shawerma" at bounding box center [288, 157] width 56 height 29
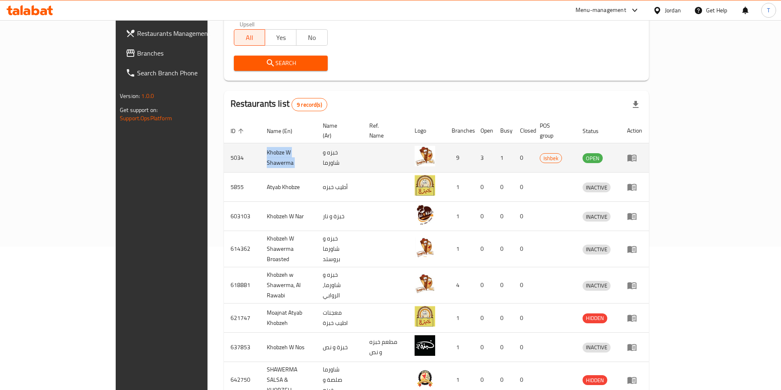
click at [260, 154] on td "Khobze W Shawerma" at bounding box center [288, 157] width 56 height 29
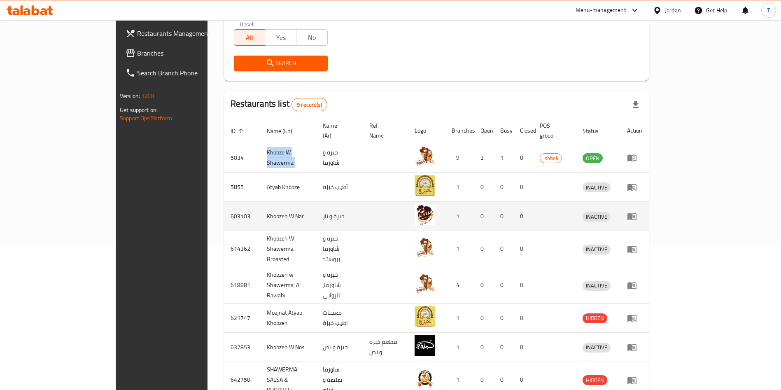
copy td "Khobze W Shawerma"
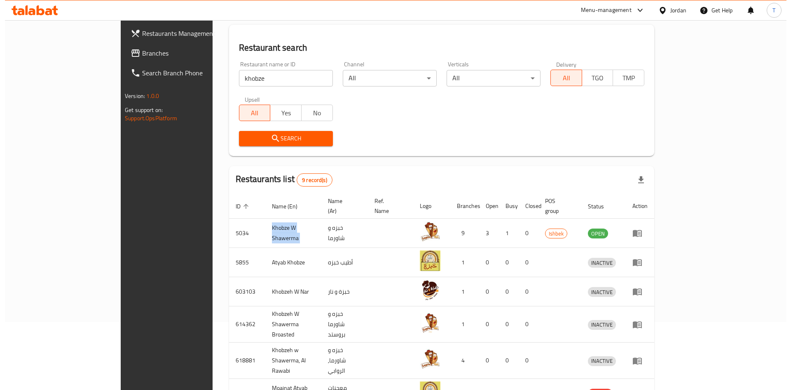
scroll to position [0, 0]
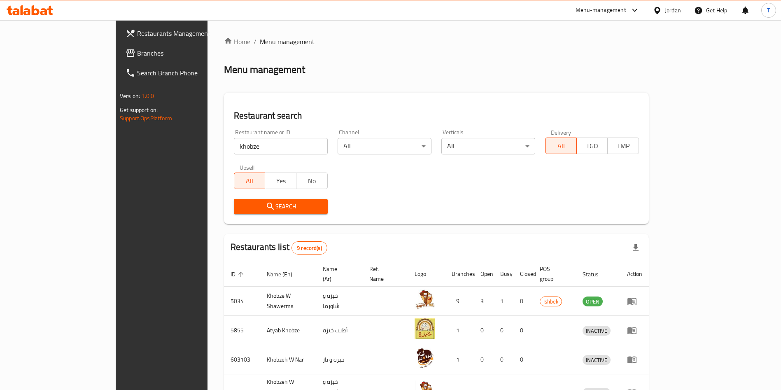
click at [234, 143] on input "khobze" at bounding box center [281, 146] width 94 height 16
type input "h"
type input "challenge burger"
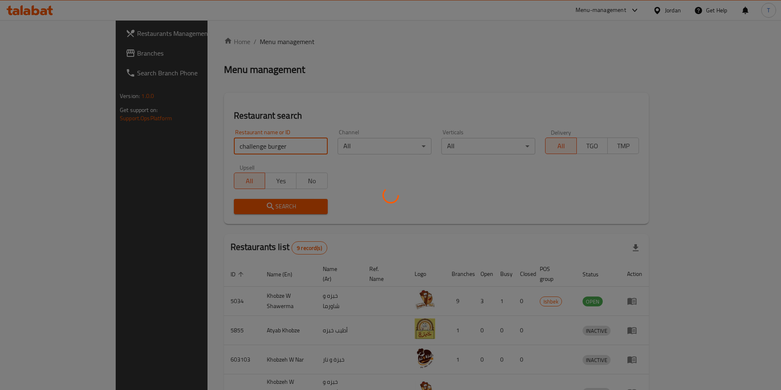
click button "Search" at bounding box center [281, 206] width 94 height 15
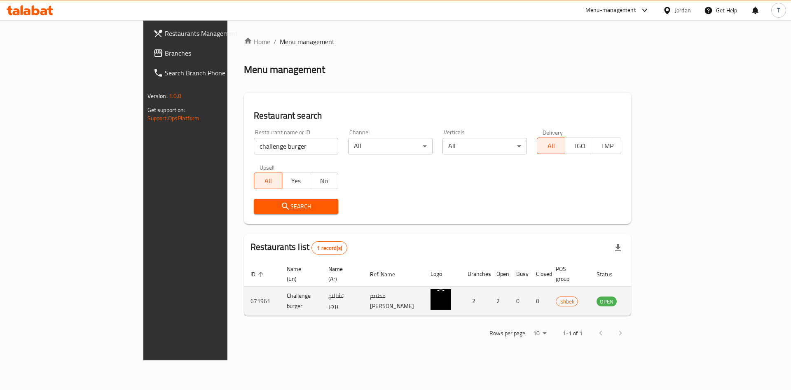
click at [244, 293] on td "671961" at bounding box center [262, 301] width 36 height 29
copy td "671961"
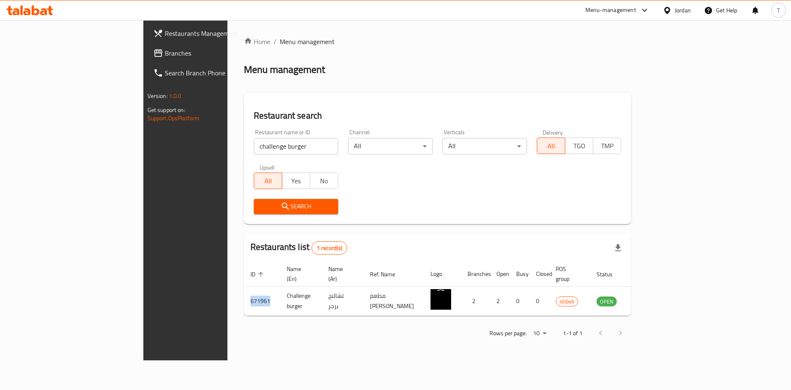
copy td "671961"
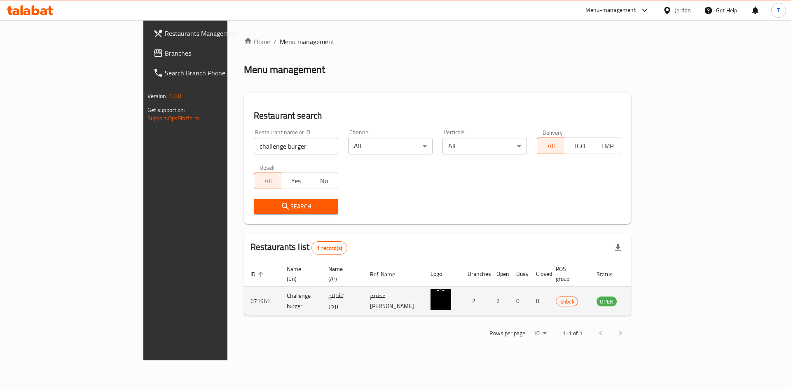
click at [280, 287] on td "Challenge burger" at bounding box center [301, 301] width 42 height 29
click at [280, 289] on td "Challenge burger" at bounding box center [301, 301] width 42 height 29
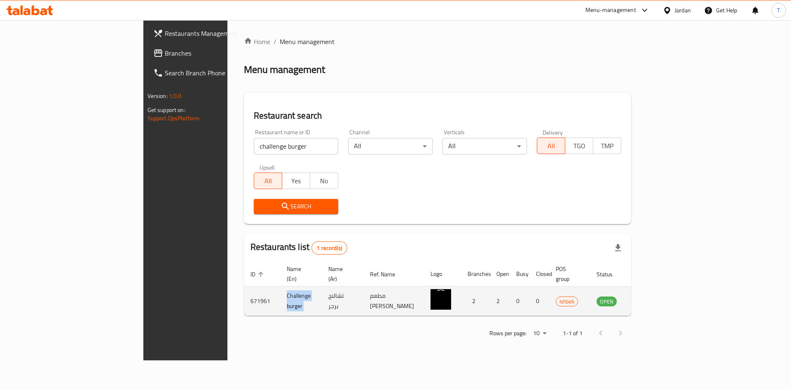
click at [280, 289] on td "Challenge burger" at bounding box center [301, 301] width 42 height 29
copy td "Challenge burger"
